Goal: Task Accomplishment & Management: Complete application form

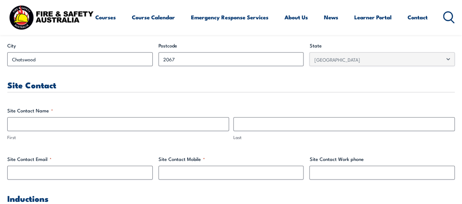
scroll to position [329, 0]
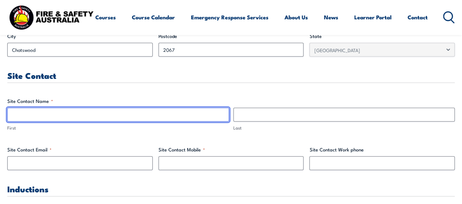
click at [176, 113] on input "First" at bounding box center [118, 115] width 222 height 14
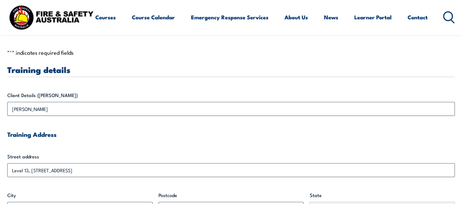
scroll to position [146, 0]
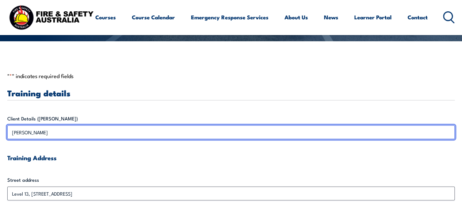
drag, startPoint x: 55, startPoint y: 131, endPoint x: 50, endPoint y: 131, distance: 5.5
click at [50, 131] on input "[PERSON_NAME]" at bounding box center [231, 132] width 448 height 14
click at [45, 133] on input "[PERSON_NAME]" at bounding box center [231, 132] width 448 height 14
click at [45, 132] on input "[PERSON_NAME]" at bounding box center [231, 132] width 448 height 14
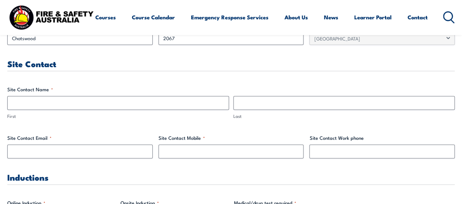
scroll to position [329, 0]
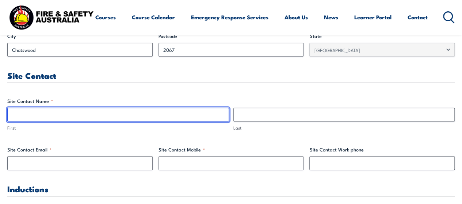
click at [100, 118] on input "First" at bounding box center [118, 115] width 222 height 14
type input "j"
type input "[PERSON_NAME]"
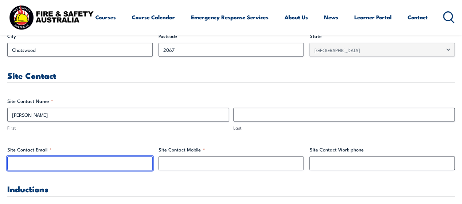
click at [58, 165] on input "Site Contact Email *" at bounding box center [79, 163] width 145 height 14
paste input "[PERSON_NAME][EMAIL_ADDRESS][DOMAIN_NAME]"
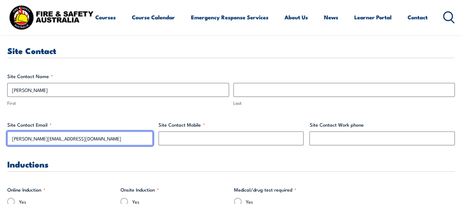
scroll to position [366, 0]
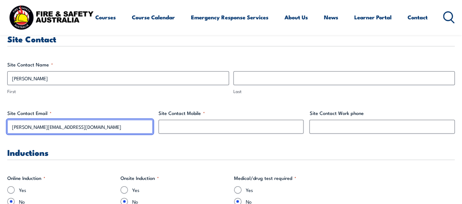
type input "[PERSON_NAME][EMAIL_ADDRESS][DOMAIN_NAME]"
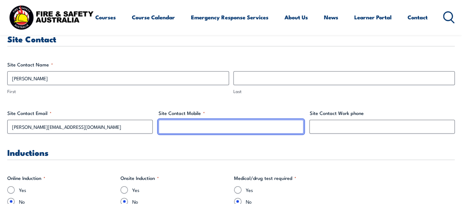
click at [189, 128] on input "Site Contact Mobile *" at bounding box center [231, 127] width 145 height 14
paste input "0427 424 489"
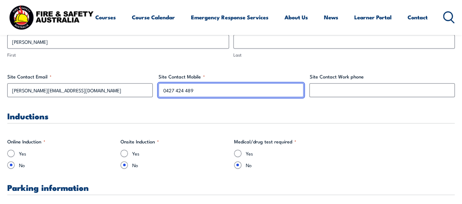
type input "0427 424 489"
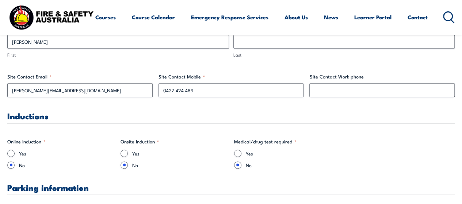
click at [244, 118] on h3 "Inductions" at bounding box center [231, 116] width 448 height 8
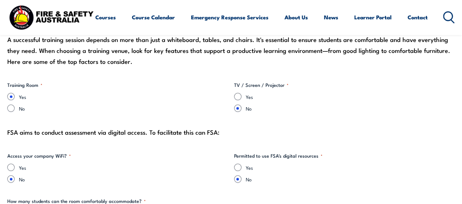
scroll to position [695, 0]
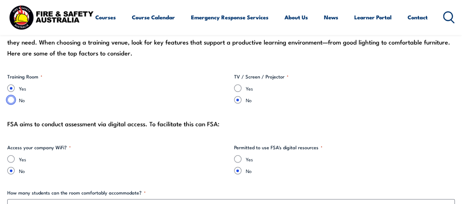
click at [10, 98] on input "No" at bounding box center [10, 100] width 7 height 7
radio input "true"
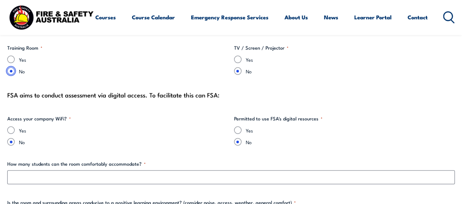
scroll to position [768, 0]
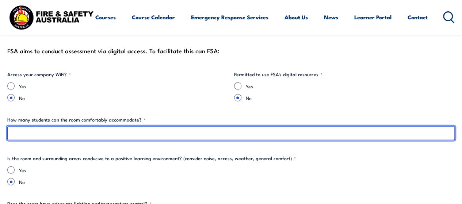
click at [126, 134] on input "How many students can the room comfortably accommodate? *" at bounding box center [231, 133] width 448 height 14
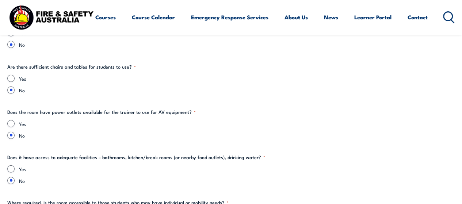
scroll to position [841, 0]
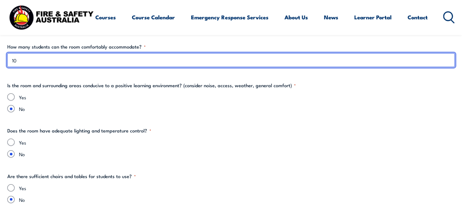
type input "1"
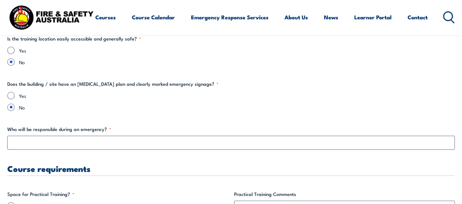
scroll to position [1243, 0]
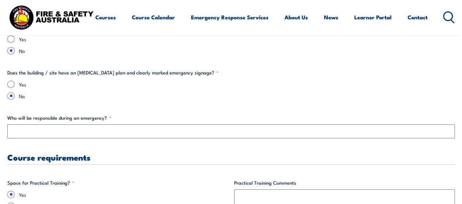
type input "NA"
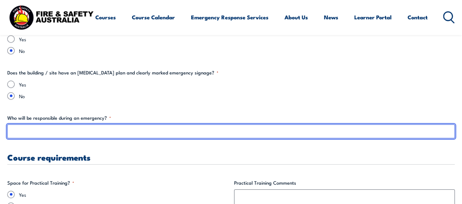
click at [59, 133] on input "Who will be responsible during an emergency? *" at bounding box center [231, 132] width 448 height 14
type input "j"
drag, startPoint x: 56, startPoint y: 130, endPoint x: 0, endPoint y: 128, distance: 56.0
click at [0, 128] on section "" * " indicates required fields Training details Client Details ([PERSON_NAME])…" at bounding box center [231, 56] width 462 height 2223
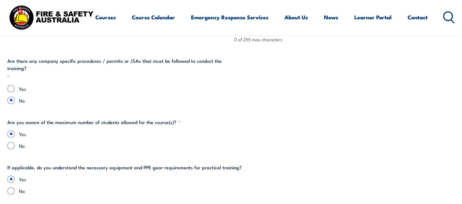
scroll to position [1462, 0]
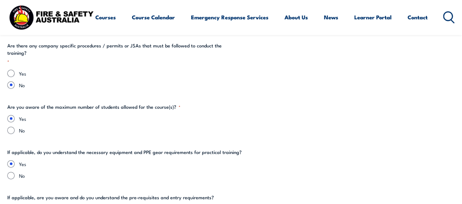
type input "NA"
click at [14, 129] on input "No" at bounding box center [10, 130] width 7 height 7
radio input "true"
click at [86, 130] on label "No" at bounding box center [237, 130] width 436 height 7
click at [15, 130] on input "No" at bounding box center [10, 130] width 7 height 7
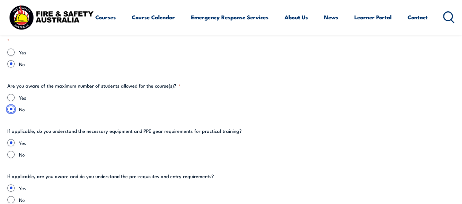
scroll to position [1499, 0]
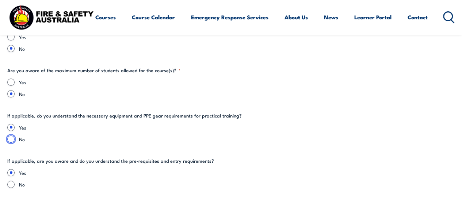
click at [10, 136] on input "No" at bounding box center [10, 139] width 7 height 7
radio input "true"
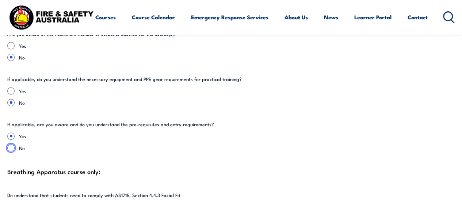
click at [13, 146] on input "No" at bounding box center [10, 147] width 7 height 7
radio input "true"
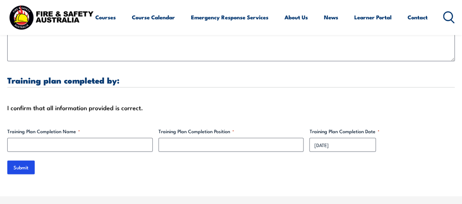
scroll to position [2230, 0]
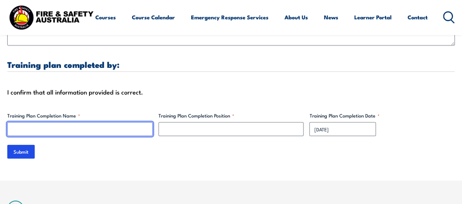
click at [91, 132] on input "Training Plan Completion Name *" at bounding box center [79, 129] width 145 height 14
type input "j"
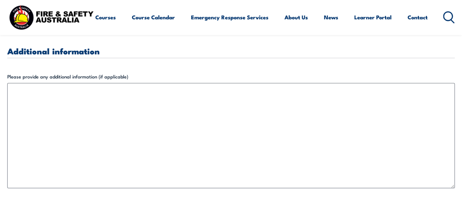
scroll to position [2047, 0]
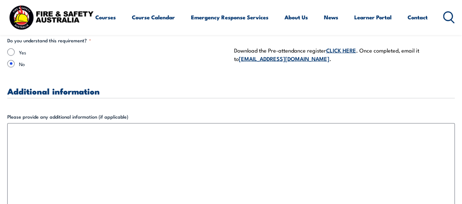
type input "[PERSON_NAME]"
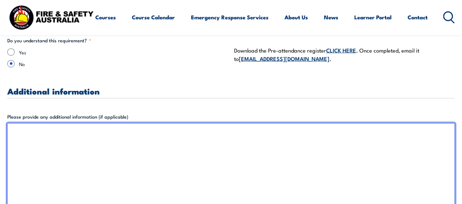
click at [93, 143] on textarea "Please provide any additional information (if applicable)" at bounding box center [231, 175] width 448 height 105
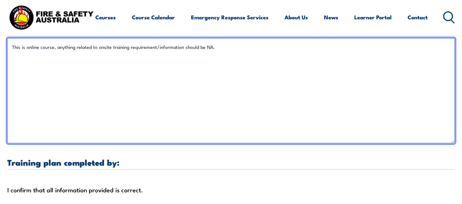
scroll to position [2230, 0]
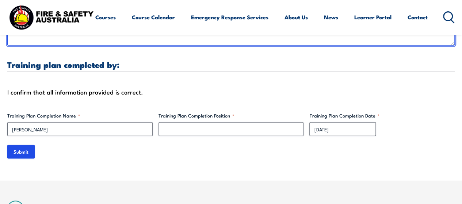
type textarea "This is online course, anything related to onsite training requirement/informat…"
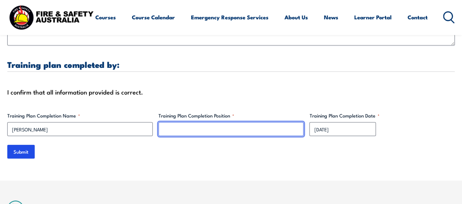
click at [175, 125] on input "Training Plan Completion Position *" at bounding box center [231, 129] width 145 height 14
type input "p"
type input "Project Administrator"
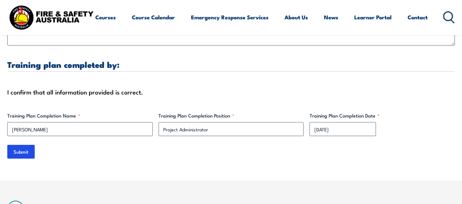
click at [22, 149] on input "Submit" at bounding box center [20, 152] width 27 height 14
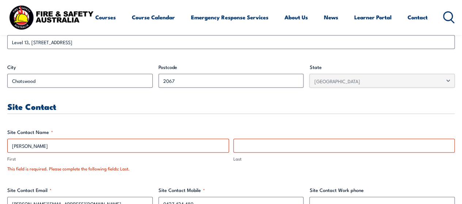
scroll to position [338, 0]
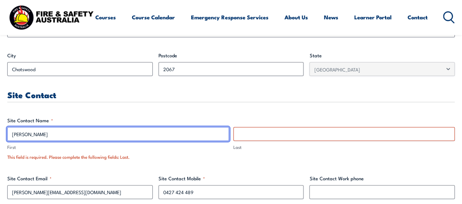
click at [187, 136] on input "[PERSON_NAME]" at bounding box center [118, 134] width 222 height 14
type input "[PERSON_NAME]"
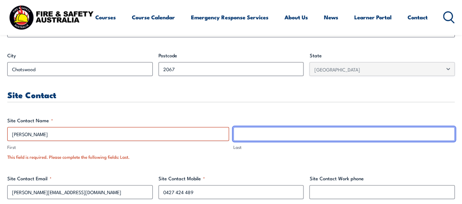
click at [270, 133] on input "Last" at bounding box center [345, 134] width 222 height 14
type input "Park"
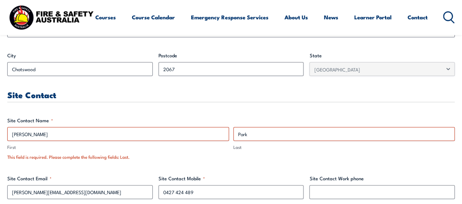
click at [299, 117] on fieldset "Site Contact Name * [PERSON_NAME] First Park Last This field is required. Pleas…" at bounding box center [231, 139] width 448 height 44
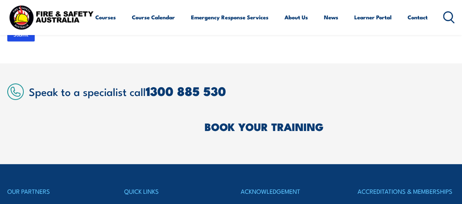
scroll to position [2312, 0]
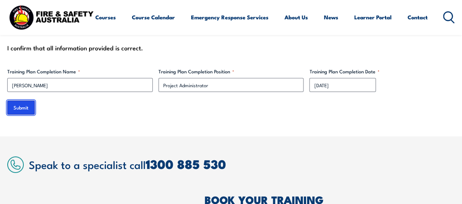
click at [31, 108] on input "Submit" at bounding box center [20, 108] width 27 height 14
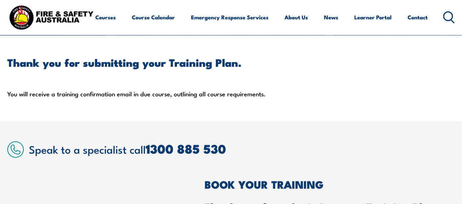
scroll to position [110, 0]
